Goal: Transaction & Acquisition: Purchase product/service

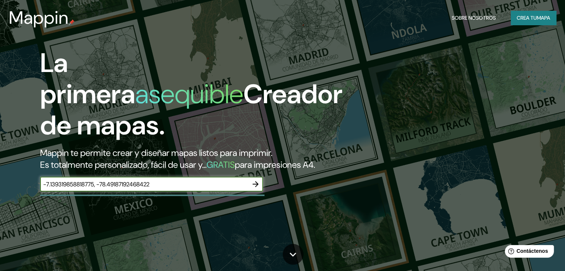
type input "-7.139319858818775, -78.49187192468422"
click at [255, 189] on icon "button" at bounding box center [255, 184] width 9 height 9
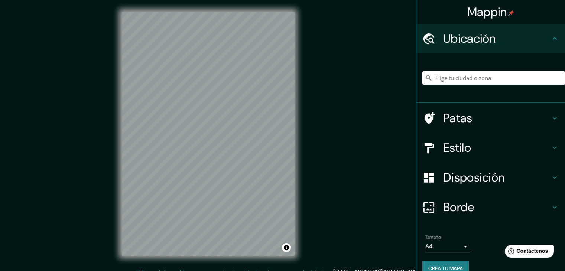
click at [465, 78] on input "Elige tu ciudad o zona" at bounding box center [493, 77] width 143 height 13
click at [513, 78] on input "Cajamarca, [GEOGRAPHIC_DATA][PERSON_NAME], [GEOGRAPHIC_DATA]" at bounding box center [493, 77] width 143 height 13
click at [514, 79] on input "Cajamarca, [GEOGRAPHIC_DATA][PERSON_NAME], [GEOGRAPHIC_DATA]" at bounding box center [493, 77] width 143 height 13
click at [523, 79] on input "Cajamarca, [GEOGRAPHIC_DATA][PERSON_NAME], [GEOGRAPHIC_DATA]" at bounding box center [493, 77] width 143 height 13
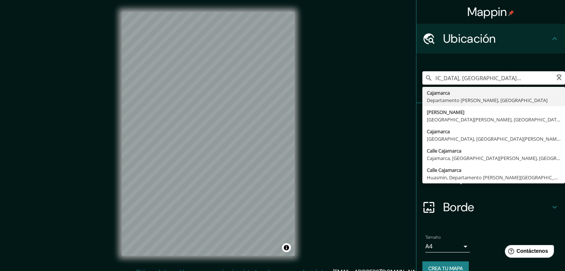
scroll to position [0, 36]
type input "Cajamarca, [GEOGRAPHIC_DATA][PERSON_NAME], [GEOGRAPHIC_DATA]"
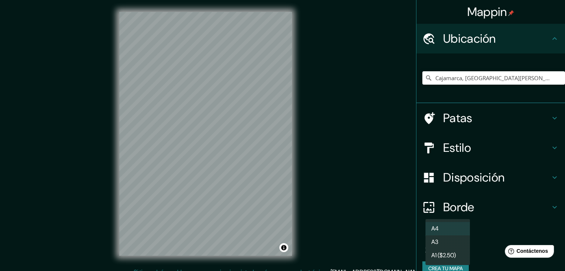
click at [446, 244] on body "Mappin Ubicación [GEOGRAPHIC_DATA], [GEOGRAPHIC_DATA][PERSON_NAME], [GEOGRAPHIC…" at bounding box center [282, 135] width 565 height 271
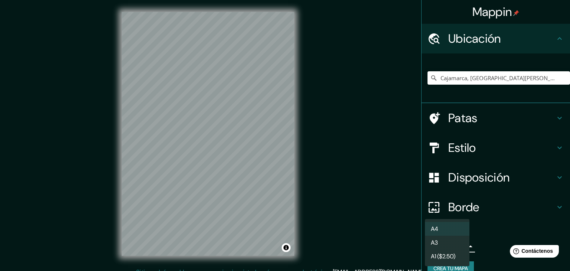
click at [481, 245] on div at bounding box center [285, 135] width 570 height 271
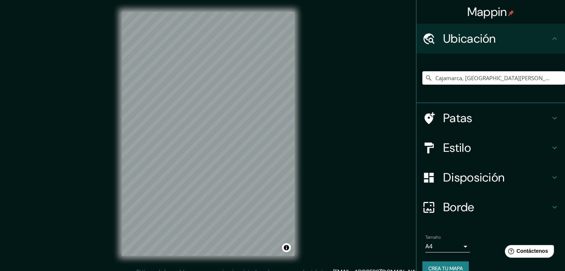
click at [477, 147] on h4 "Estilo" at bounding box center [496, 147] width 107 height 15
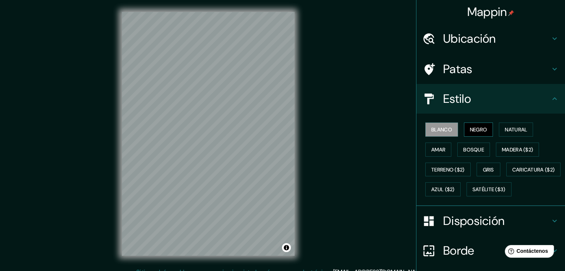
click at [478, 130] on font "Negro" at bounding box center [478, 129] width 17 height 7
click at [517, 131] on font "Natural" at bounding box center [516, 129] width 22 height 7
click at [493, 43] on h4 "Ubicación" at bounding box center [496, 38] width 107 height 15
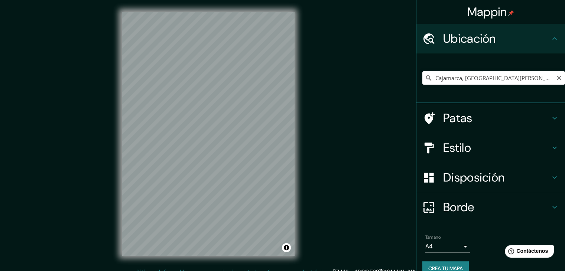
click at [486, 77] on input "Cajamarca, [GEOGRAPHIC_DATA][PERSON_NAME], [GEOGRAPHIC_DATA]" at bounding box center [493, 77] width 143 height 13
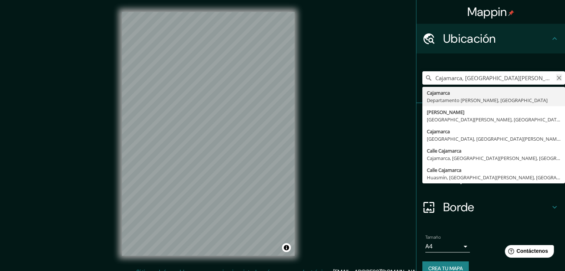
click at [556, 77] on icon "Claro" at bounding box center [559, 78] width 6 height 6
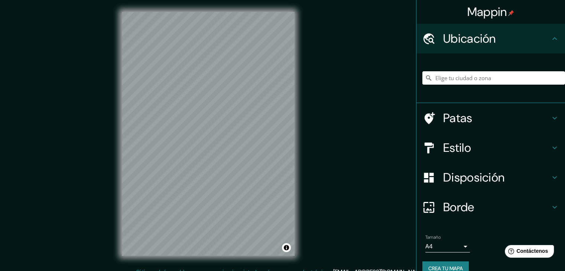
paste input "-7.139319858818775, -78.49187192468422"
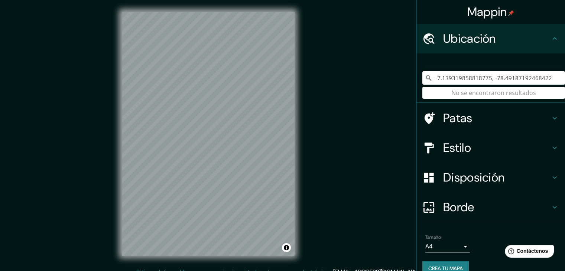
drag, startPoint x: 537, startPoint y: 77, endPoint x: 423, endPoint y: 84, distance: 114.9
click at [423, 84] on input "-7.139319858818775, -78.49187192468422" at bounding box center [493, 77] width 143 height 13
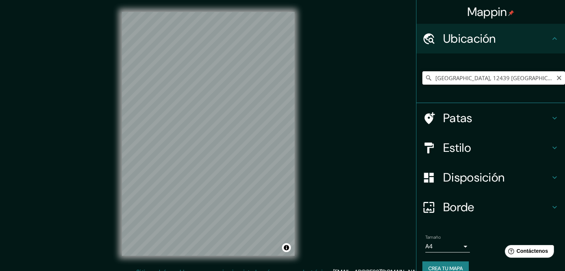
drag, startPoint x: 517, startPoint y: 78, endPoint x: 413, endPoint y: 78, distance: 103.2
click at [416, 78] on div "[GEOGRAPHIC_DATA], 12439 [GEOGRAPHIC_DATA], [GEOGRAPHIC_DATA] [GEOGRAPHIC_DATA]…" at bounding box center [490, 78] width 149 height 50
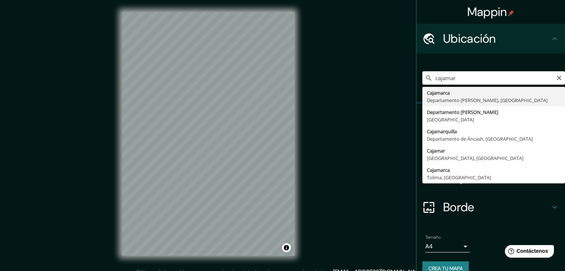
type input "Cajamarca, [GEOGRAPHIC_DATA][PERSON_NAME], [GEOGRAPHIC_DATA]"
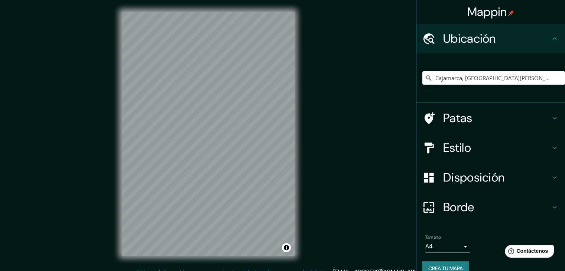
click at [494, 148] on h4 "Estilo" at bounding box center [496, 147] width 107 height 15
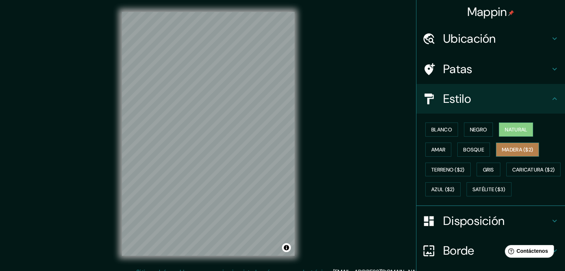
click at [510, 150] on font "Madera ($2)" at bounding box center [517, 149] width 31 height 7
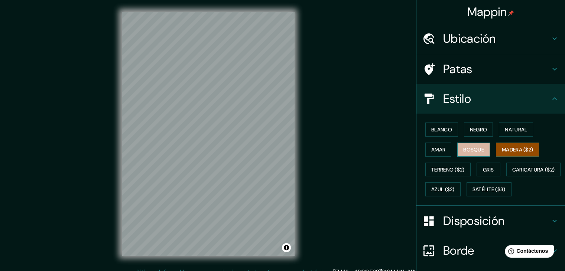
click at [465, 145] on font "Bosque" at bounding box center [473, 150] width 21 height 10
click at [439, 149] on font "Amar" at bounding box center [438, 149] width 14 height 7
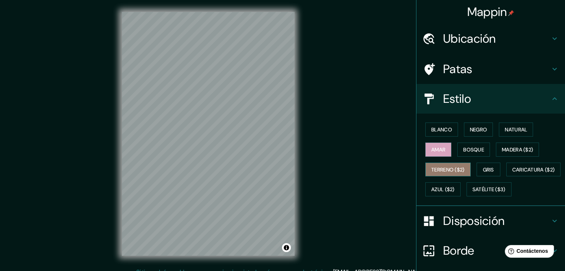
click at [442, 167] on font "Terreno ($2)" at bounding box center [447, 169] width 33 height 7
click at [483, 167] on font "Gris" at bounding box center [488, 169] width 11 height 7
click at [449, 166] on font "Terreno ($2)" at bounding box center [447, 169] width 33 height 7
click at [478, 168] on button "Gris" at bounding box center [488, 170] width 24 height 14
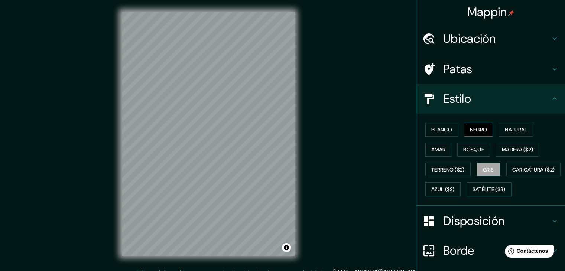
click at [472, 127] on font "Negro" at bounding box center [478, 129] width 17 height 7
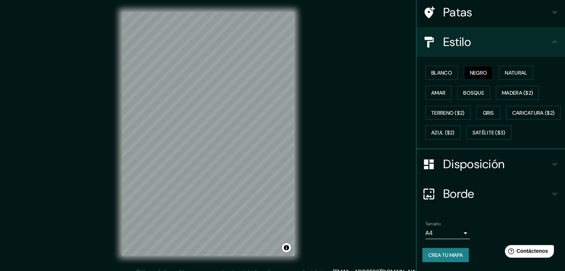
click at [489, 186] on div "Borde" at bounding box center [490, 194] width 149 height 30
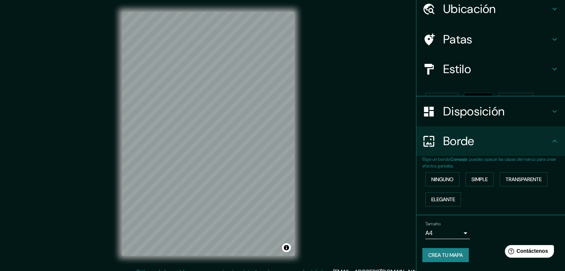
scroll to position [17, 0]
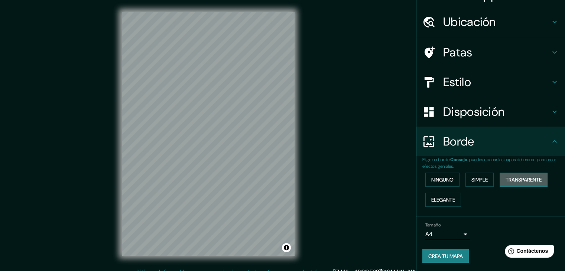
click at [509, 176] on font "Transparente" at bounding box center [523, 179] width 36 height 7
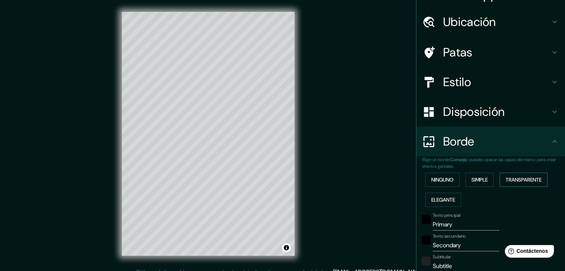
click at [509, 176] on font "Transparente" at bounding box center [523, 179] width 36 height 7
type input "223"
type input "37"
click at [479, 180] on font "Simple" at bounding box center [479, 179] width 16 height 7
click at [443, 172] on div "Ninguno Simple Transparente Elegante" at bounding box center [493, 190] width 143 height 40
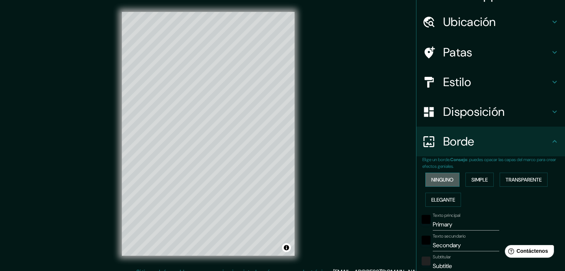
click at [432, 179] on font "Ninguno" at bounding box center [442, 179] width 22 height 7
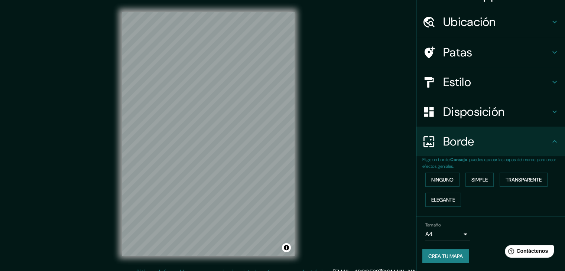
click at [452, 142] on font "Borde" at bounding box center [458, 142] width 31 height 16
click at [473, 107] on font "Disposición" at bounding box center [473, 112] width 61 height 16
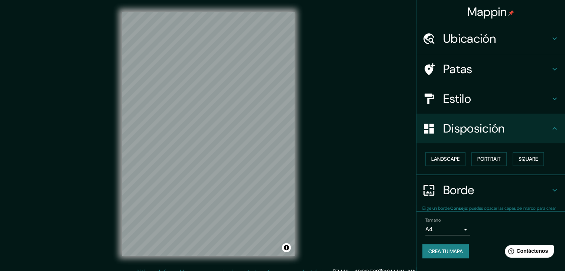
scroll to position [0, 0]
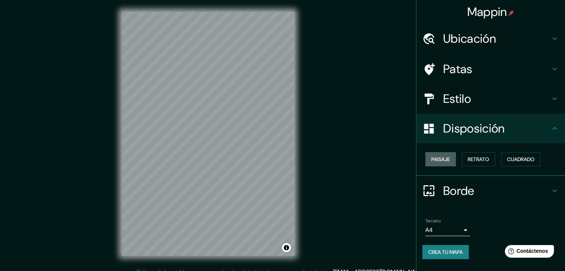
click at [452, 156] on button "Paisaje" at bounding box center [440, 159] width 30 height 14
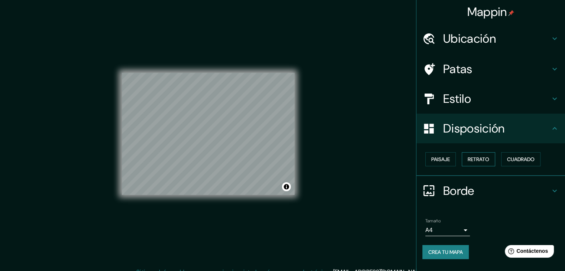
click at [472, 160] on font "Retrato" at bounding box center [479, 159] width 22 height 7
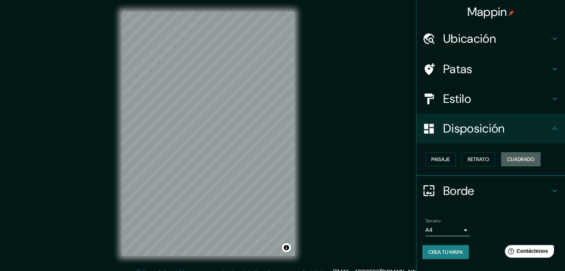
click at [523, 157] on font "Cuadrado" at bounding box center [520, 159] width 27 height 7
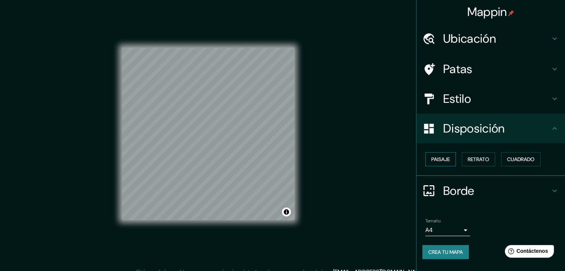
click at [437, 159] on font "Paisaje" at bounding box center [440, 159] width 19 height 7
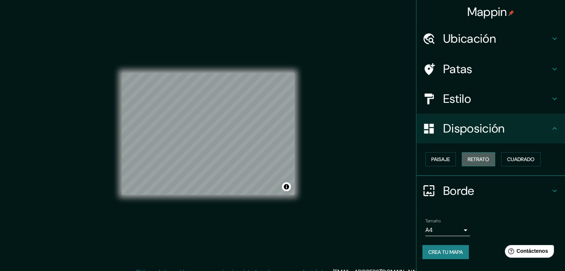
click at [474, 159] on font "Retrato" at bounding box center [479, 159] width 22 height 7
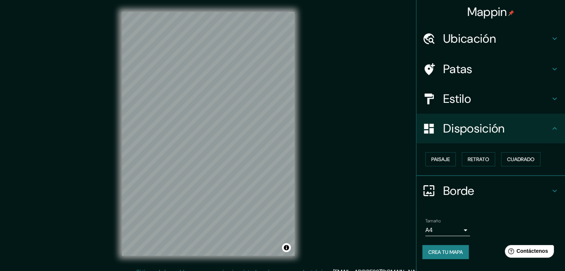
click at [479, 124] on font "Disposición" at bounding box center [473, 129] width 61 height 16
click at [525, 123] on h4 "Disposición" at bounding box center [496, 128] width 107 height 15
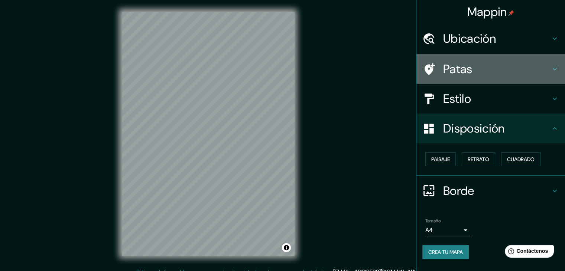
click at [487, 61] on div "Patas" at bounding box center [490, 69] width 149 height 30
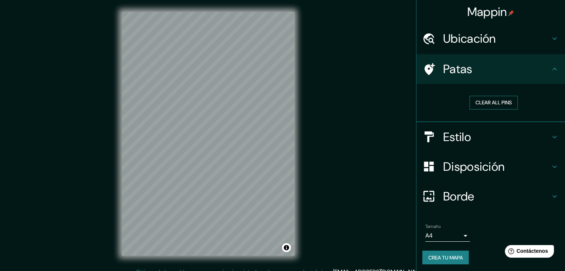
click at [496, 105] on button "Clear all pins" at bounding box center [493, 103] width 48 height 14
click at [489, 103] on button "Clear all pins" at bounding box center [493, 103] width 48 height 14
click at [480, 133] on h4 "Estilo" at bounding box center [496, 137] width 107 height 15
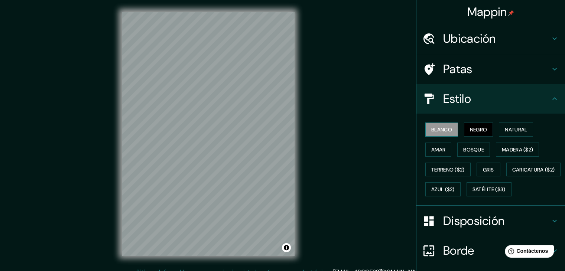
click at [439, 128] on font "Blanco" at bounding box center [441, 129] width 21 height 7
click at [473, 126] on font "Negro" at bounding box center [478, 129] width 17 height 7
click at [511, 125] on font "Natural" at bounding box center [516, 130] width 22 height 10
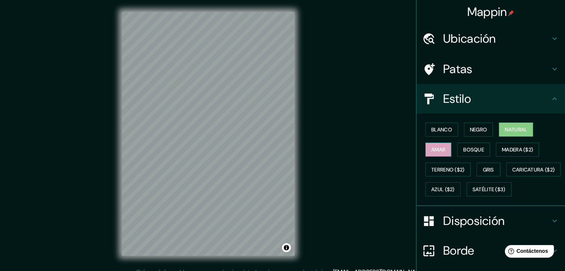
click at [435, 147] on font "Amar" at bounding box center [438, 149] width 14 height 7
click at [463, 148] on font "Bosque" at bounding box center [473, 149] width 21 height 7
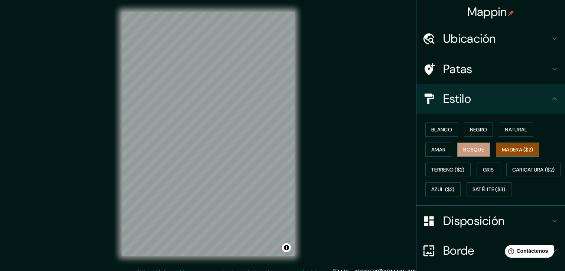
click at [511, 148] on font "Madera ($2)" at bounding box center [517, 149] width 31 height 7
click at [447, 171] on font "Terreno ($2)" at bounding box center [447, 169] width 33 height 7
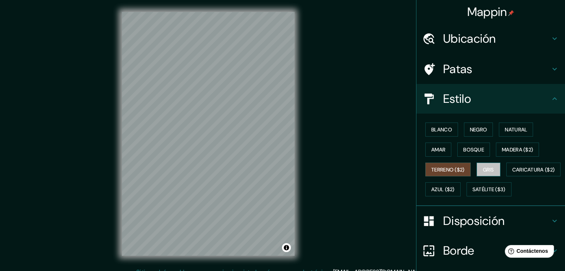
click at [477, 169] on button "Gris" at bounding box center [488, 170] width 24 height 14
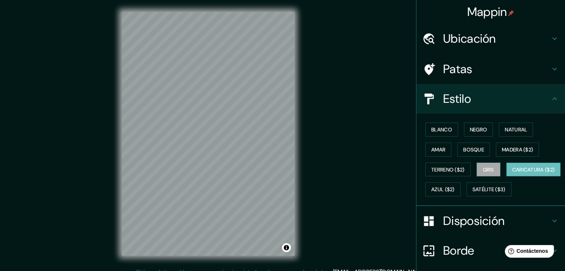
click at [512, 173] on font "Caricatura ($2)" at bounding box center [533, 169] width 43 height 7
click at [455, 186] on font "Azul ($2)" at bounding box center [442, 189] width 23 height 7
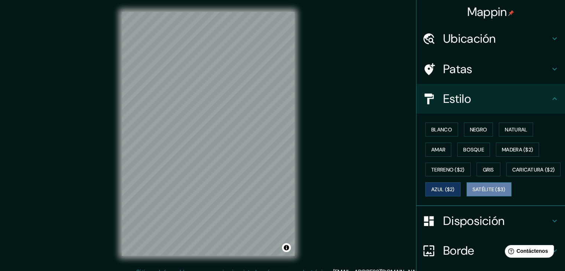
click at [472, 193] on font "Satélite ($3)" at bounding box center [488, 189] width 33 height 7
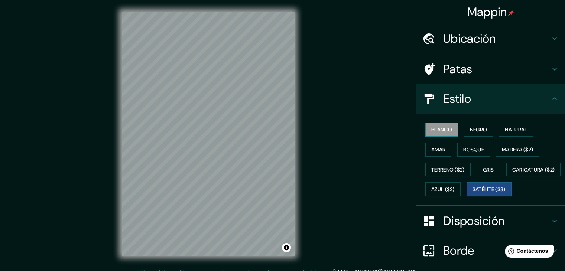
click at [431, 133] on font "Blanco" at bounding box center [441, 129] width 21 height 7
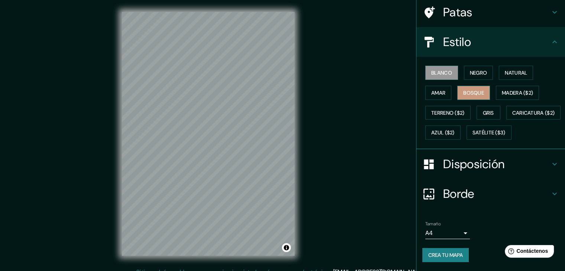
scroll to position [75, 0]
click at [442, 253] on font "Crea tu mapa" at bounding box center [445, 255] width 35 height 7
